Goal: Transaction & Acquisition: Book appointment/travel/reservation

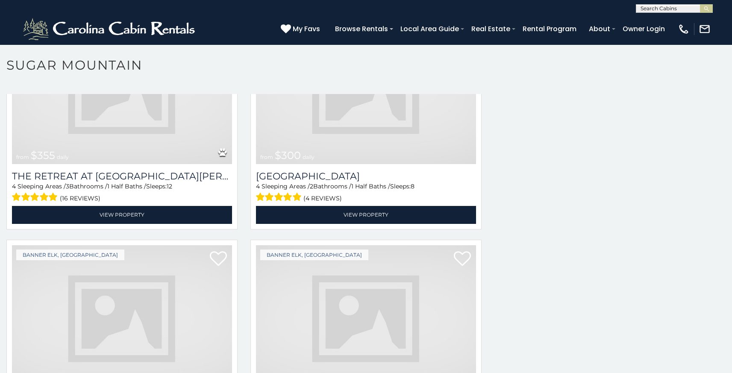
scroll to position [1941, 0]
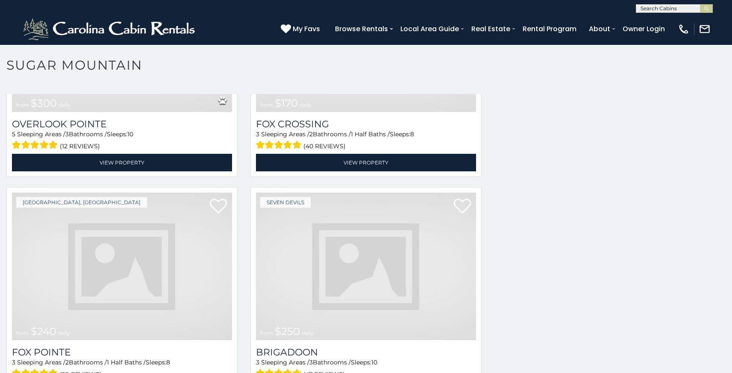
scroll to position [2889, 0]
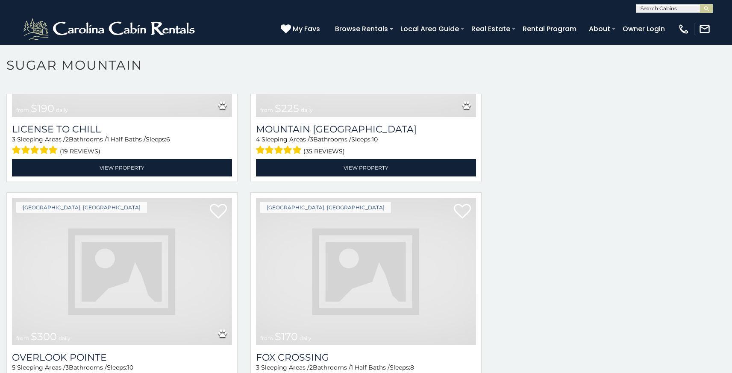
click at [379, 261] on img at bounding box center [366, 271] width 220 height 147
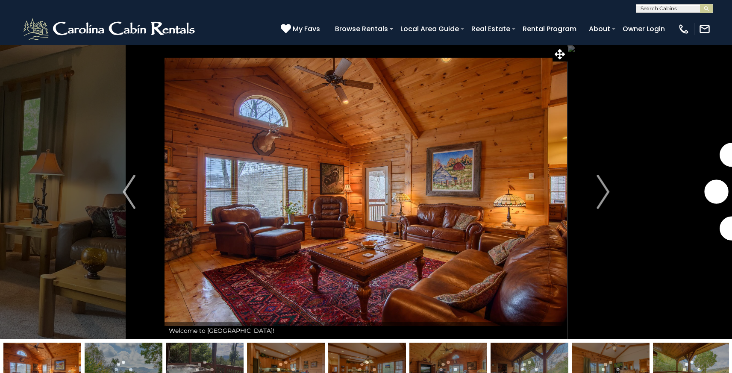
scroll to position [35, 0]
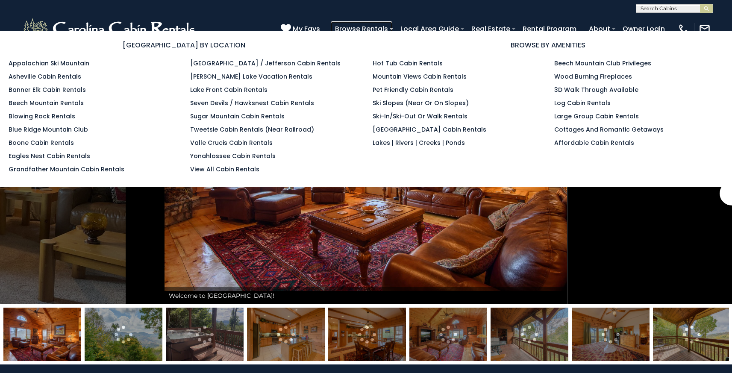
click at [392, 30] on link "Browse Rentals" at bounding box center [362, 28] width 62 height 15
